Goal: Task Accomplishment & Management: Complete application form

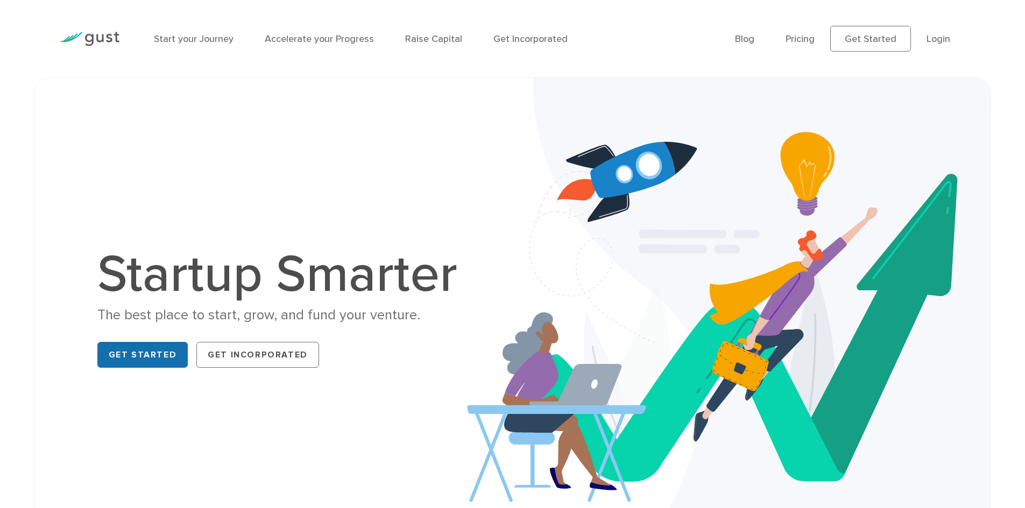
click at [146, 356] on link "Get Started" at bounding box center [142, 355] width 91 height 26
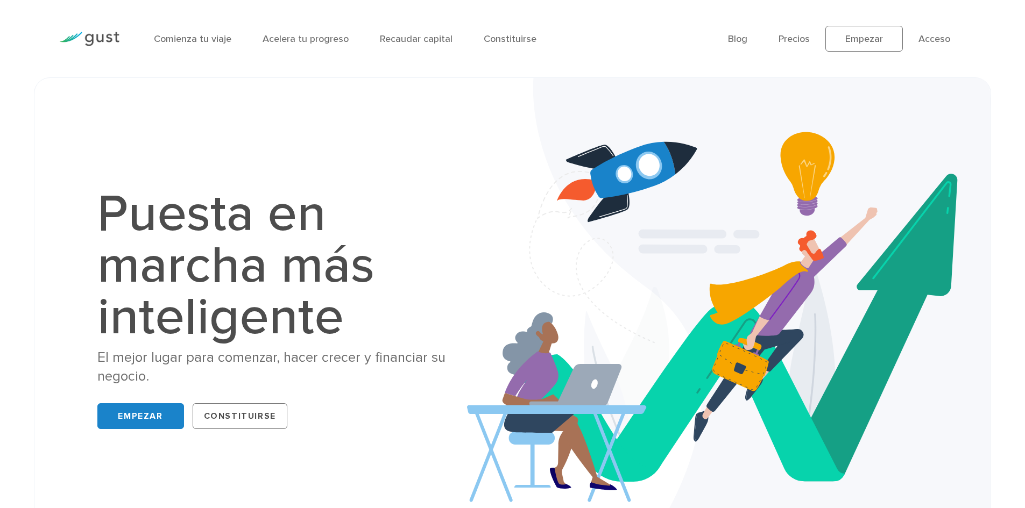
click at [464, 157] on div "Puesta en marcha más inteligente El mejor lugar para comenzar, hacer crecer y f…" at bounding box center [512, 311] width 919 height 412
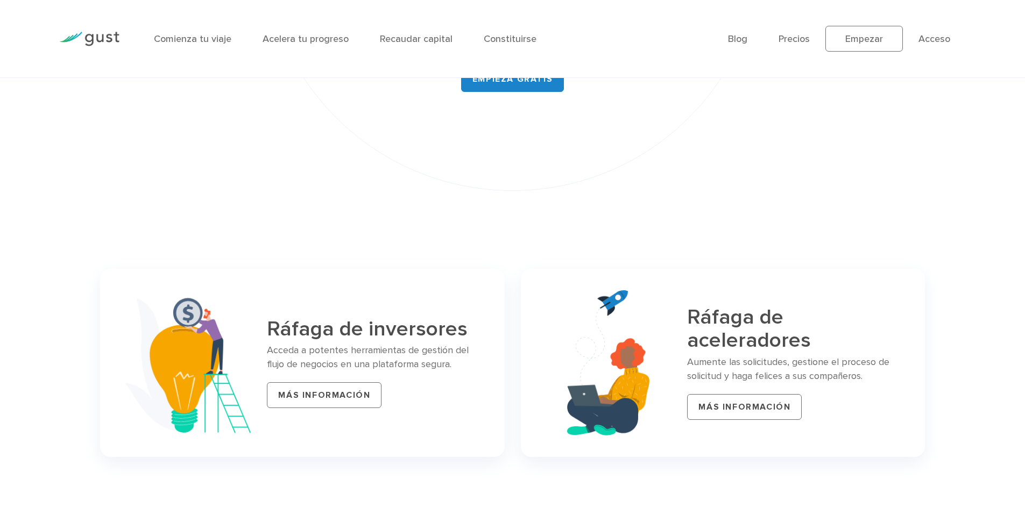
scroll to position [4251, 0]
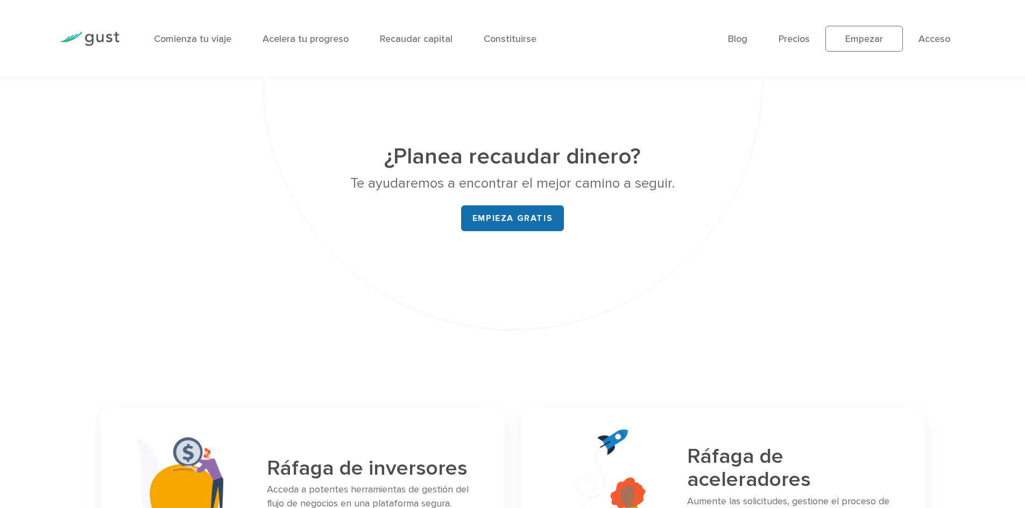
click at [514, 217] on font "Empieza gratis" at bounding box center [512, 218] width 80 height 11
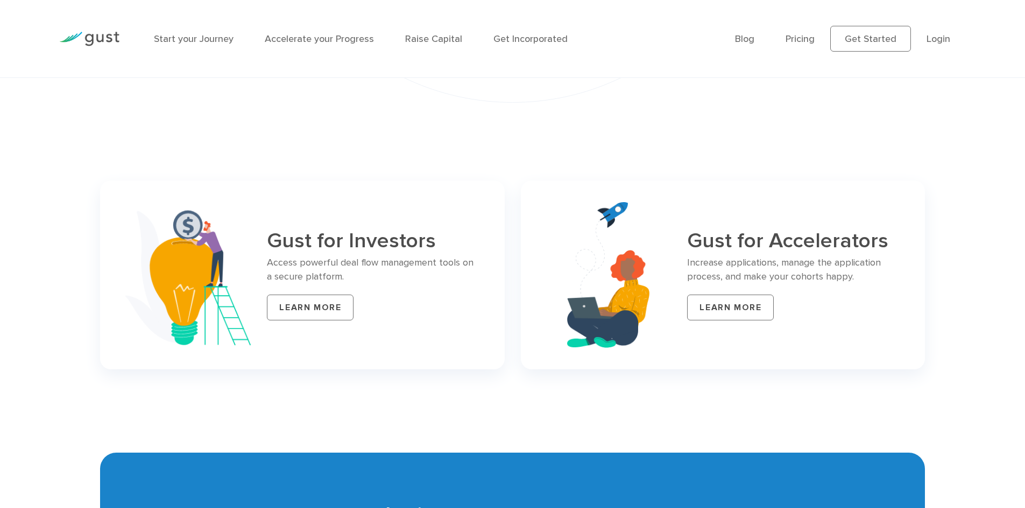
scroll to position [4480, 0]
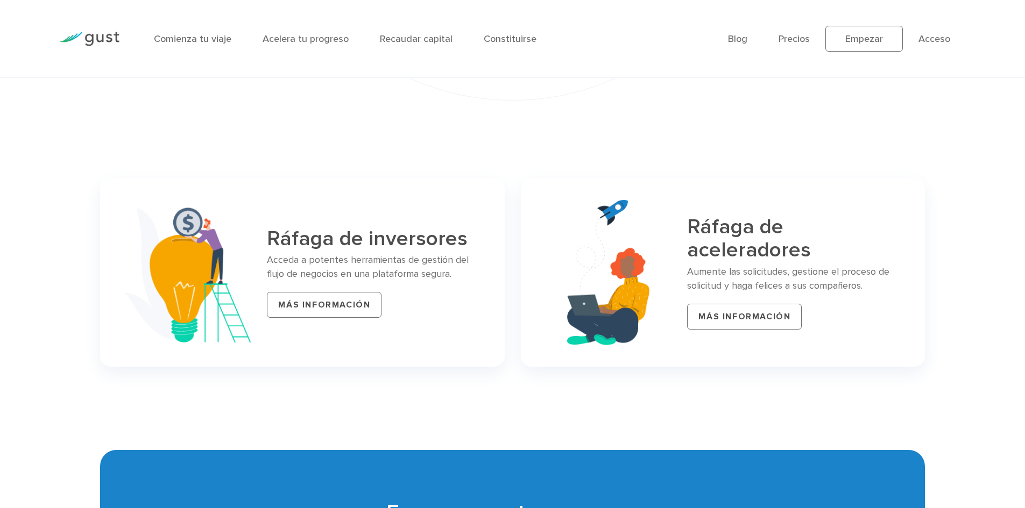
click at [515, 177] on div "Ráfaga de aceleradores Aumente las solicitudes, gestione el proceso de solicitu…" at bounding box center [723, 273] width 420 height 205
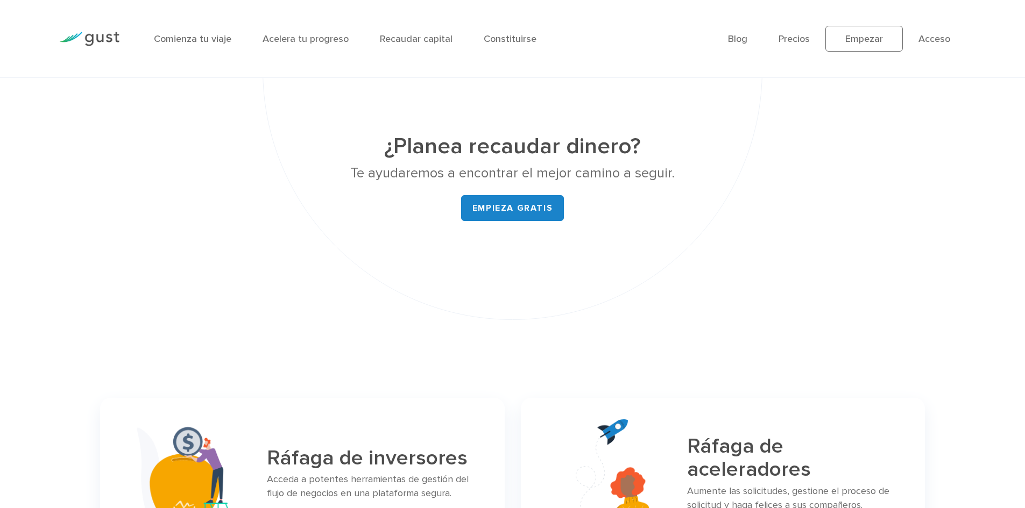
scroll to position [4584, 0]
